Goal: Browse casually: Explore the website without a specific task or goal

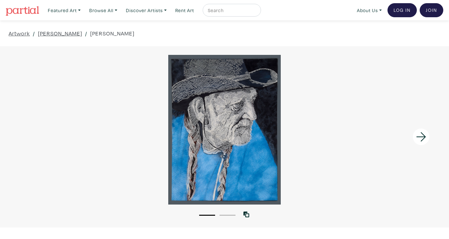
click at [425, 133] on icon at bounding box center [421, 136] width 22 height 17
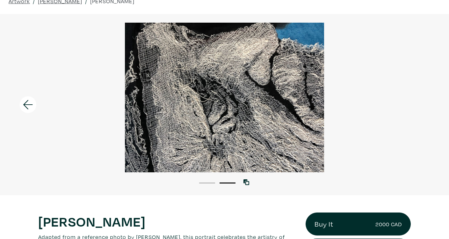
scroll to position [37, 0]
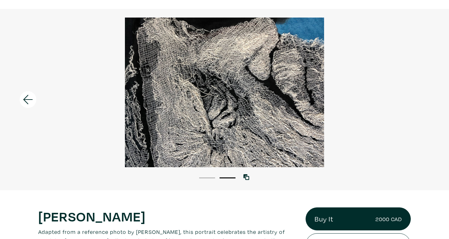
click at [23, 91] on icon at bounding box center [28, 99] width 22 height 17
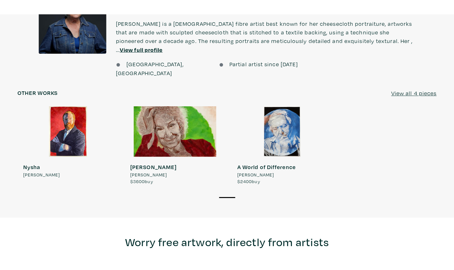
scroll to position [544, 0]
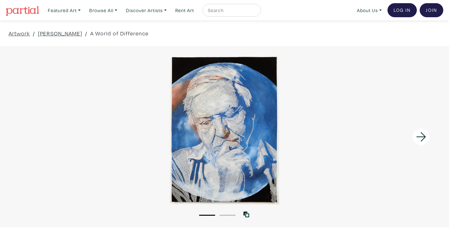
click at [421, 131] on icon at bounding box center [421, 136] width 22 height 17
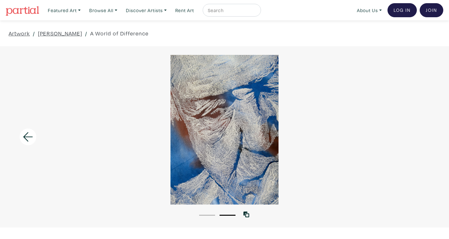
click at [26, 137] on icon at bounding box center [28, 136] width 22 height 17
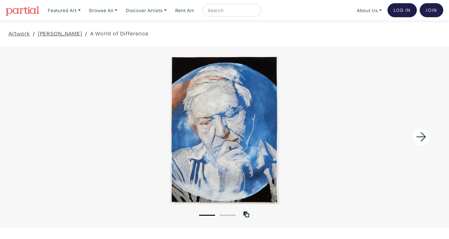
click at [255, 146] on div at bounding box center [224, 129] width 449 height 149
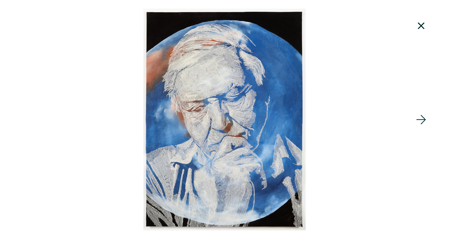
click at [419, 21] on icon at bounding box center [421, 25] width 22 height 17
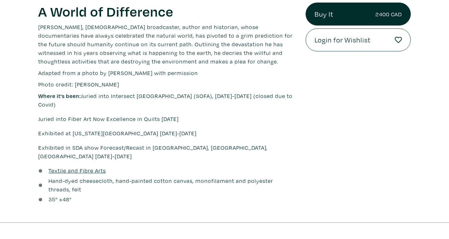
scroll to position [236, 0]
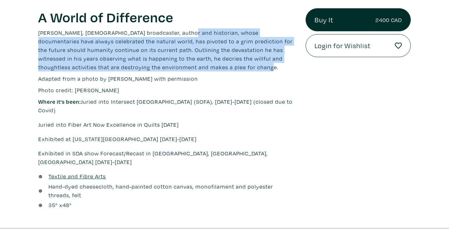
drag, startPoint x: 178, startPoint y: 33, endPoint x: 208, endPoint y: 70, distance: 47.4
click at [208, 70] on p "[PERSON_NAME], [DEMOGRAPHIC_DATA] broadcaster, author and historian, whose docu…" at bounding box center [167, 49] width 258 height 43
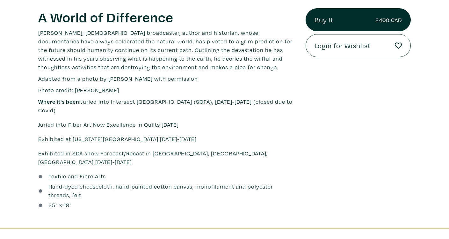
click at [213, 78] on p "Adapted from a photo by [PERSON_NAME] with permission" at bounding box center [167, 78] width 258 height 9
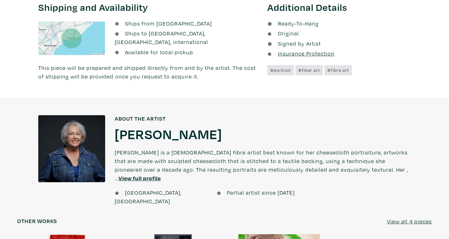
scroll to position [332, 0]
